Goal: Transaction & Acquisition: Purchase product/service

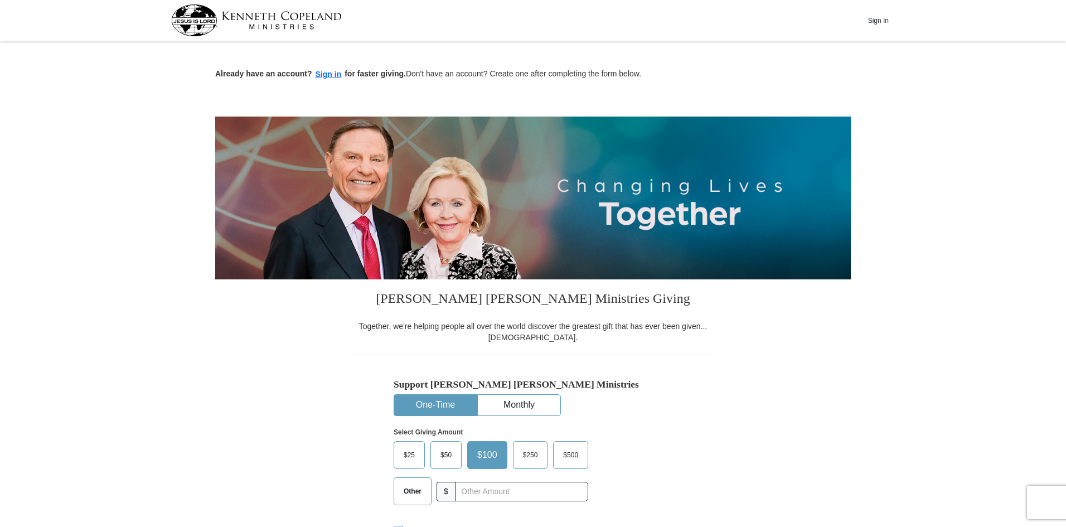
click at [450, 451] on span "$50" at bounding box center [446, 455] width 22 height 17
click at [0, 0] on input "$50" at bounding box center [0, 0] width 0 height 0
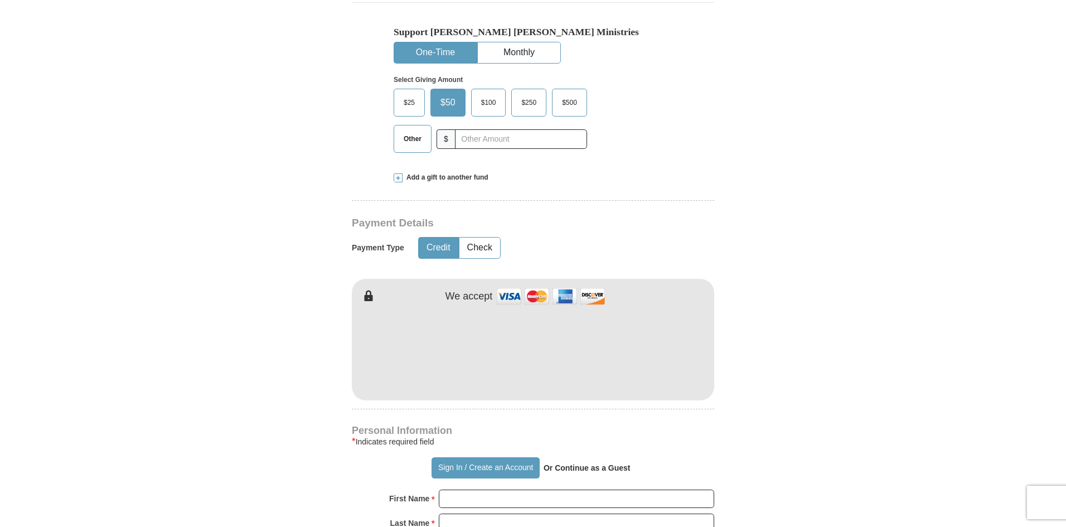
scroll to position [354, 0]
click at [280, 331] on form "Already have an account? Sign in for faster giving. Don't have an account? Crea…" at bounding box center [533, 374] width 636 height 1368
drag, startPoint x: 1066, startPoint y: 128, endPoint x: 1062, endPoint y: 153, distance: 25.4
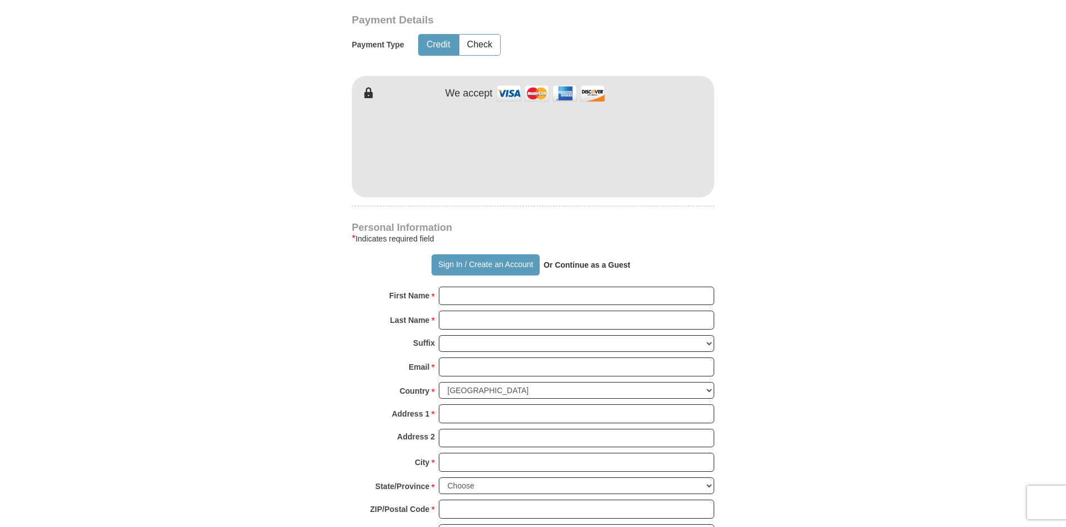
scroll to position [644, 0]
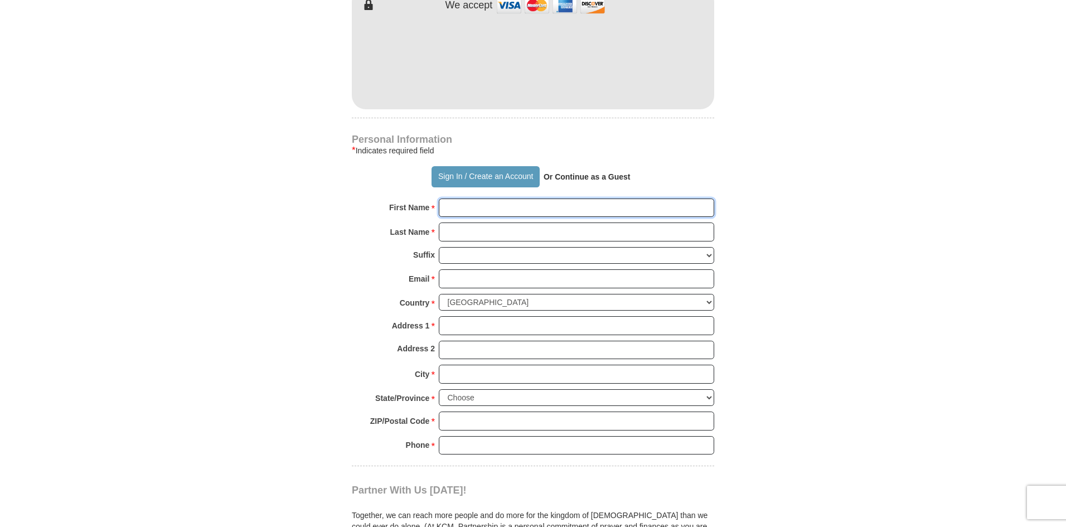
click at [447, 209] on input "First Name *" at bounding box center [577, 208] width 276 height 19
type input "[PERSON_NAME]"
click at [458, 232] on input "Last Name *" at bounding box center [577, 232] width 276 height 19
type input "[PERSON_NAME]"
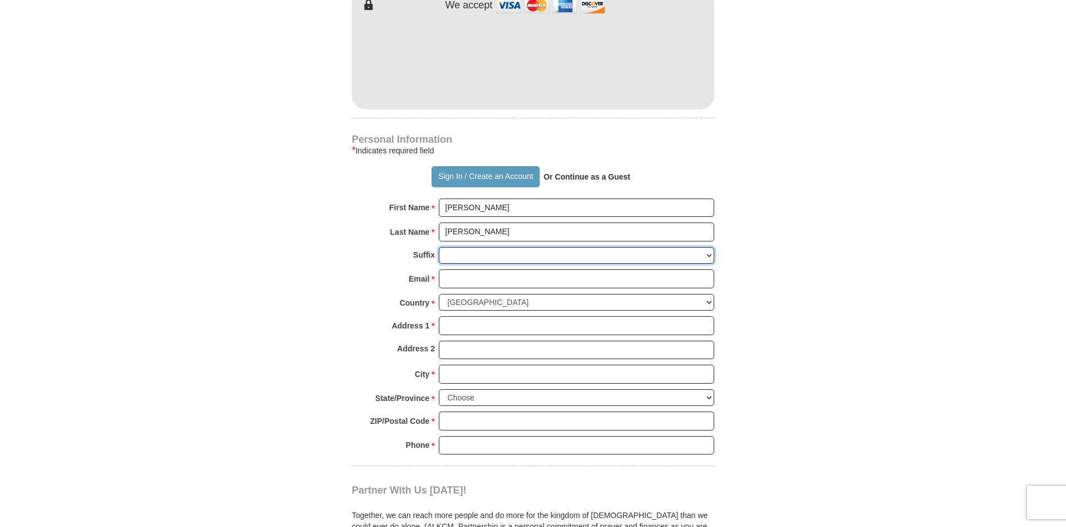
click at [450, 260] on select "[PERSON_NAME] I II III IV V VI" at bounding box center [577, 255] width 276 height 17
click at [338, 257] on form "Already have an account? Sign in for faster giving. Don't have an account? Crea…" at bounding box center [533, 85] width 636 height 1368
click at [451, 282] on input "Email *" at bounding box center [577, 278] width 276 height 19
type input "[EMAIL_ADDRESS][PERSON_NAME][DOMAIN_NAME]"
type input "[STREET_ADDRESS]"
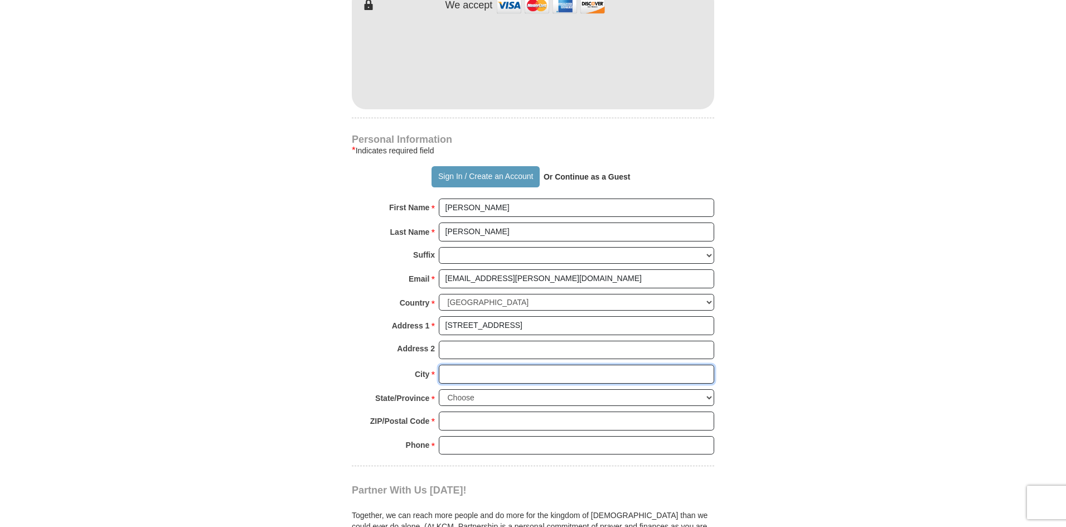
type input "New Port [PERSON_NAME]"
select select "FL"
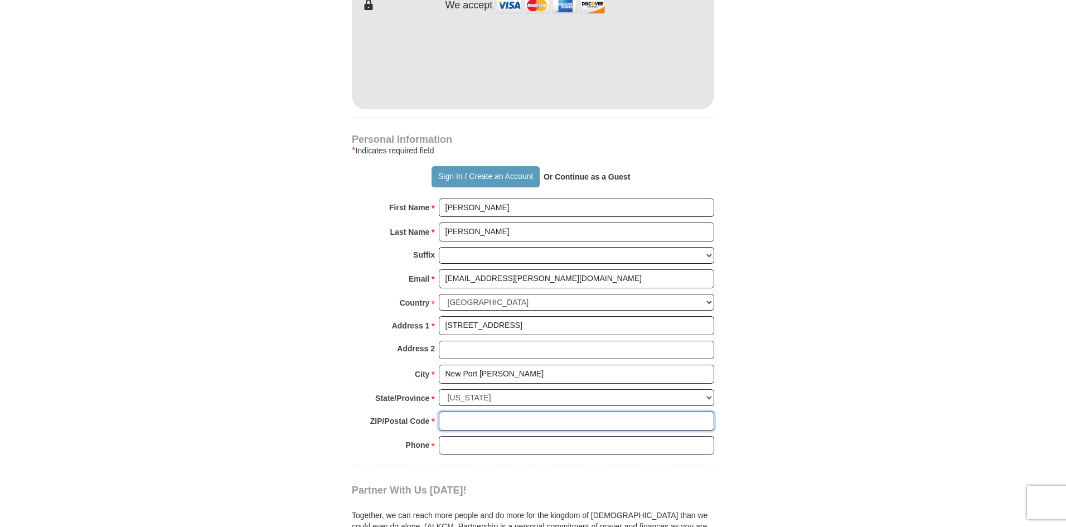
type input "34652"
type input "6786634411"
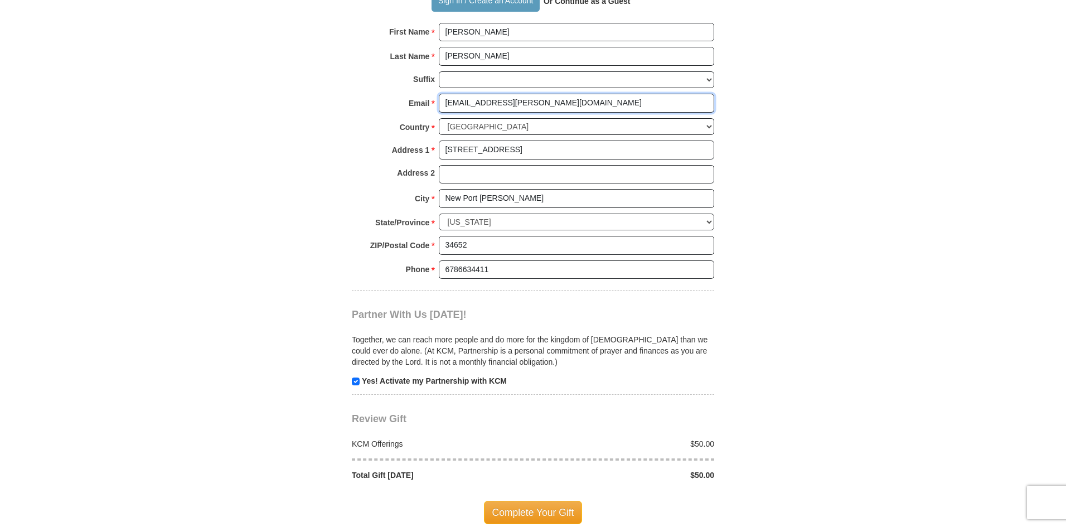
scroll to position [906, 0]
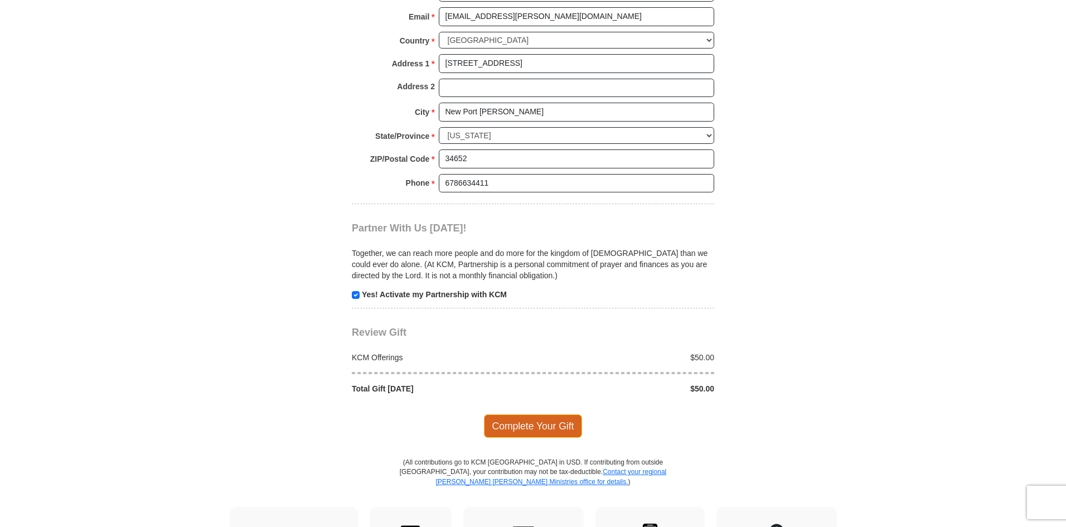
click at [510, 419] on span "Complete Your Gift" at bounding box center [533, 425] width 99 height 23
